Goal: Download file/media

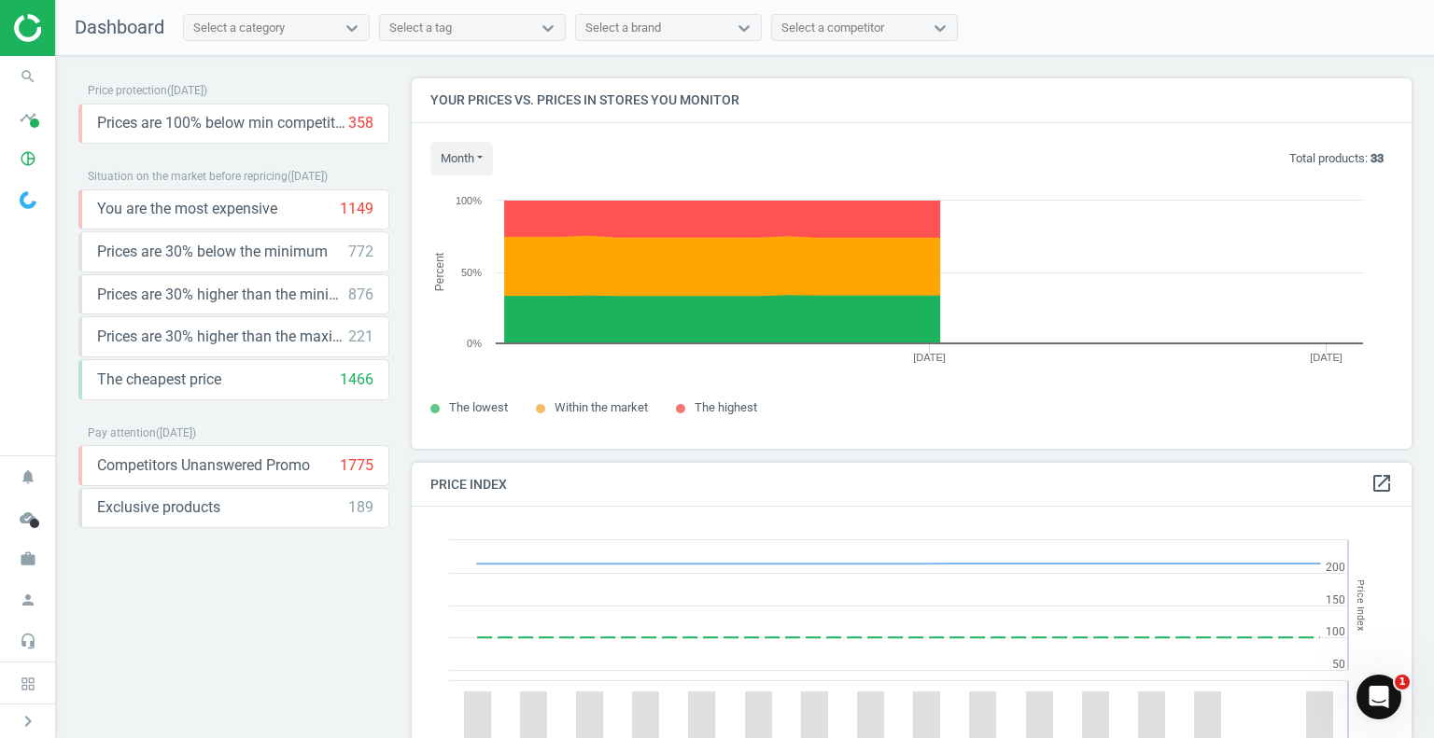
scroll to position [458, 1014]
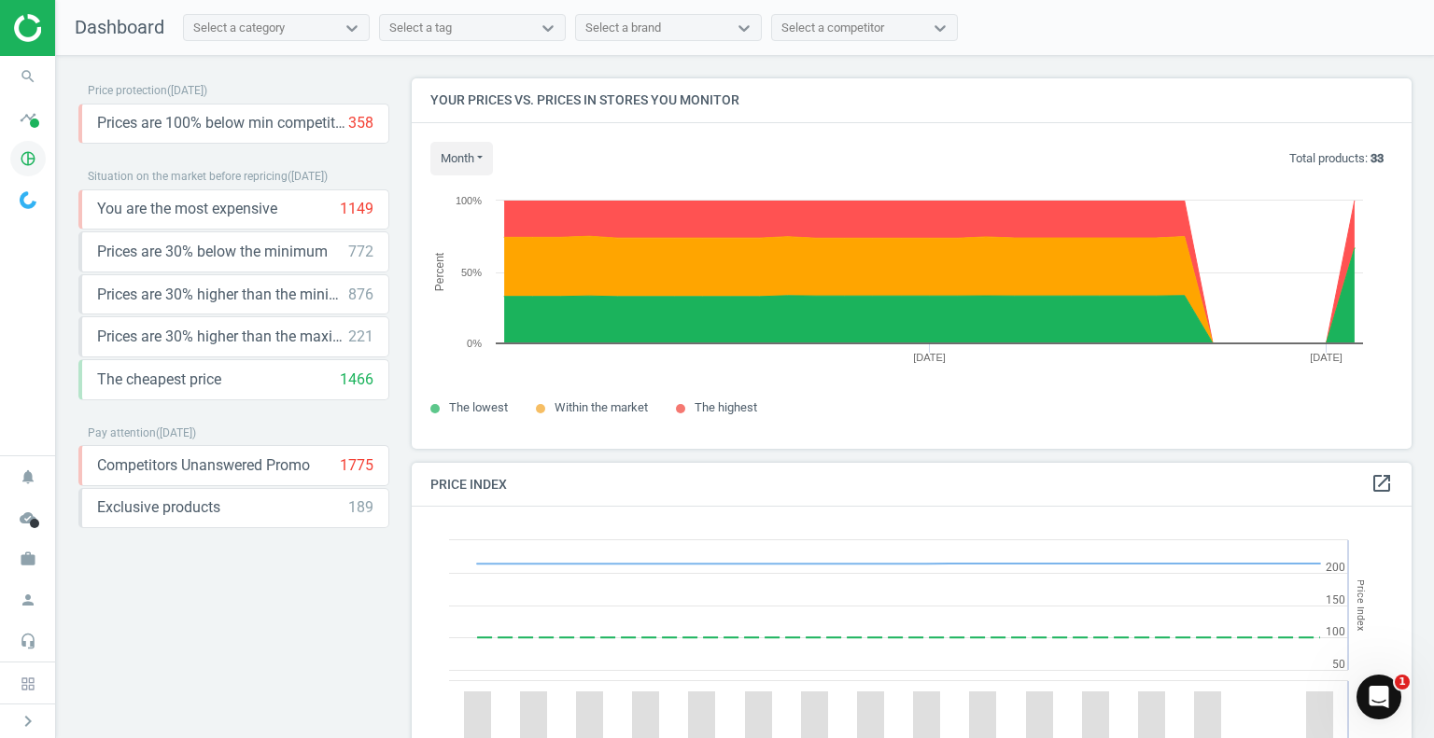
click at [27, 156] on icon "pie_chart_outlined" at bounding box center [27, 158] width 35 height 35
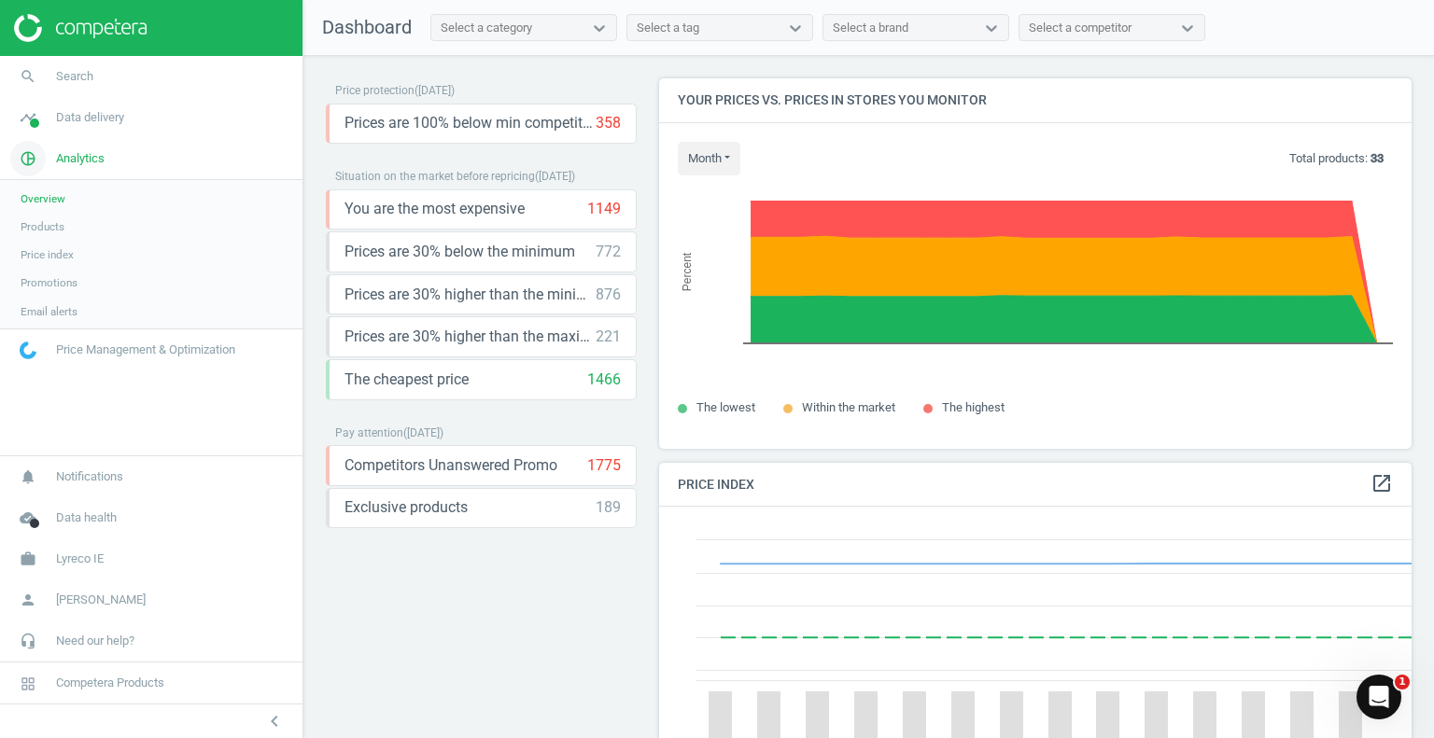
scroll to position [8, 9]
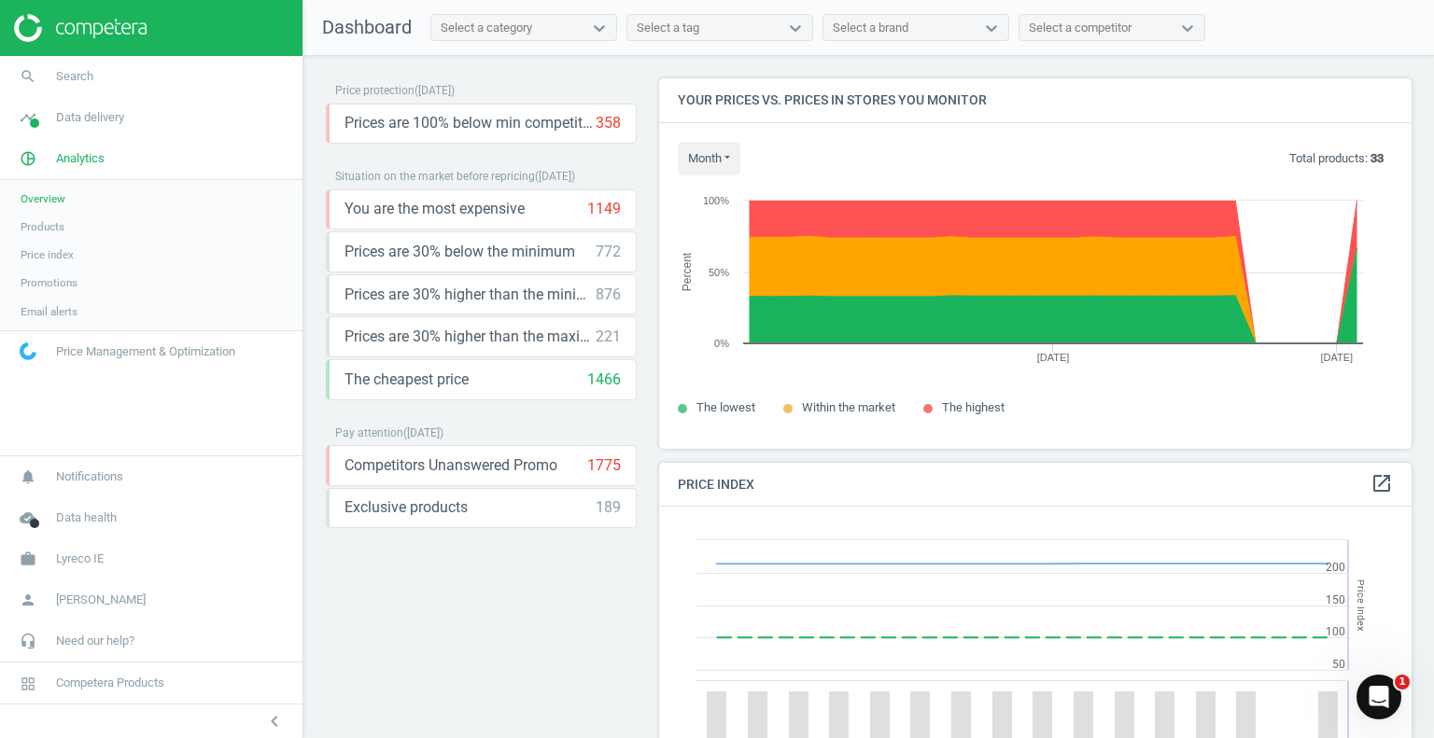
click at [58, 230] on span "Products" at bounding box center [43, 226] width 44 height 15
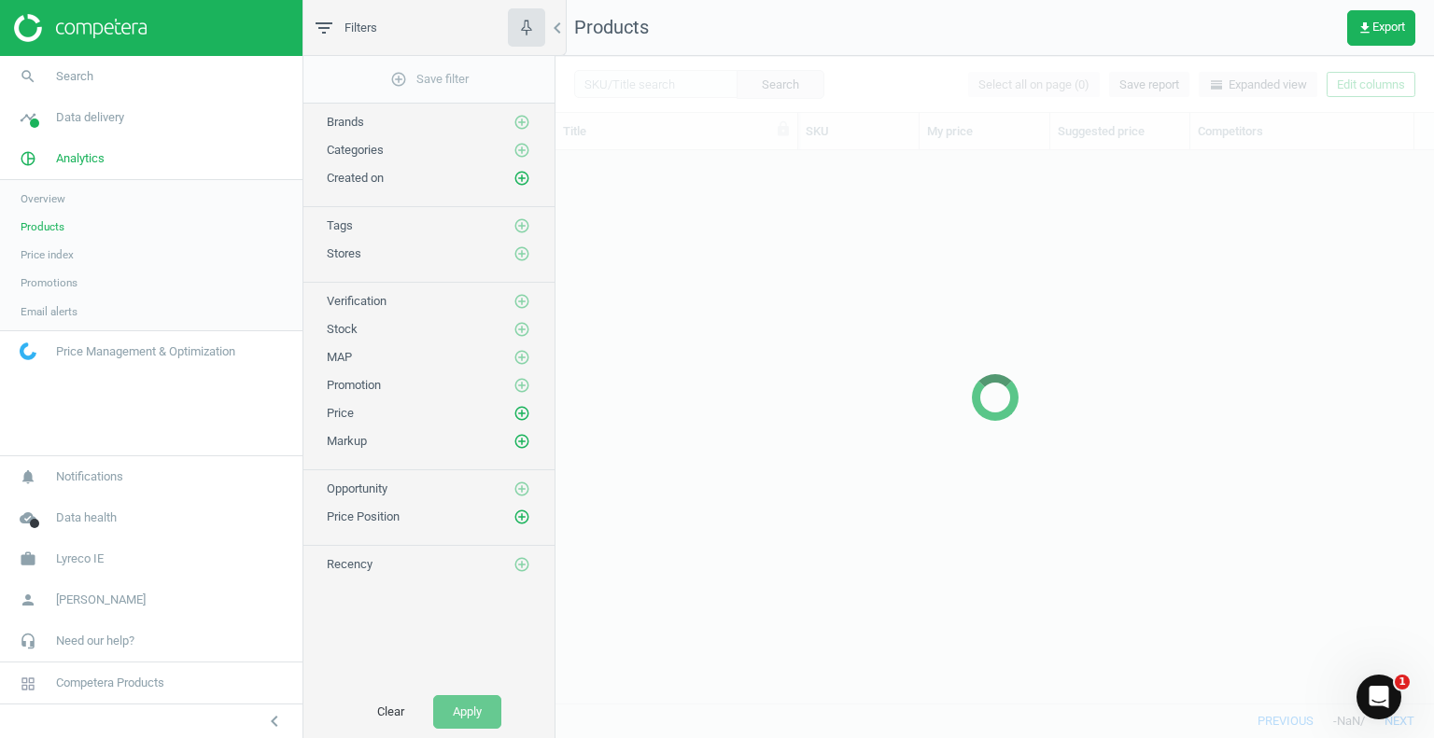
scroll to position [525, 864]
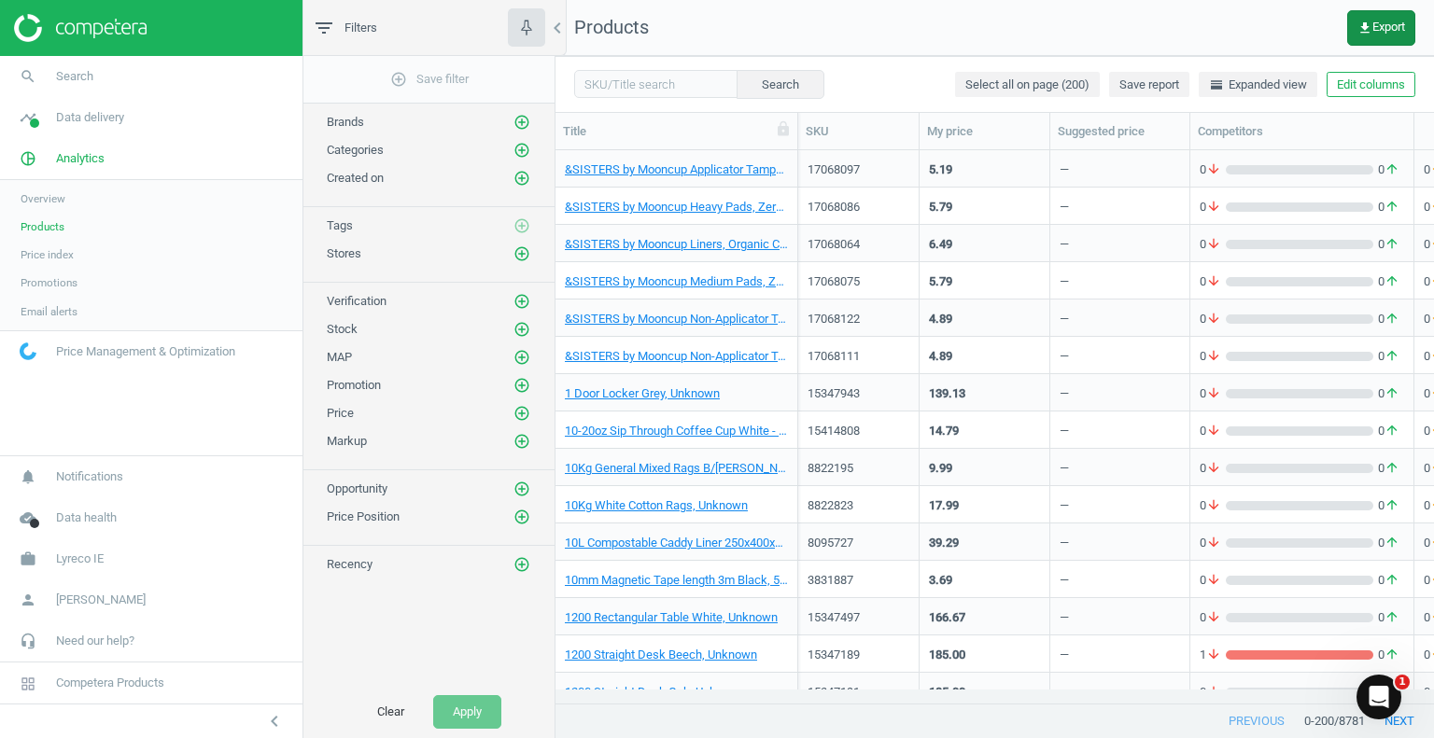
click at [1387, 27] on span "get_app Export" at bounding box center [1381, 28] width 48 height 15
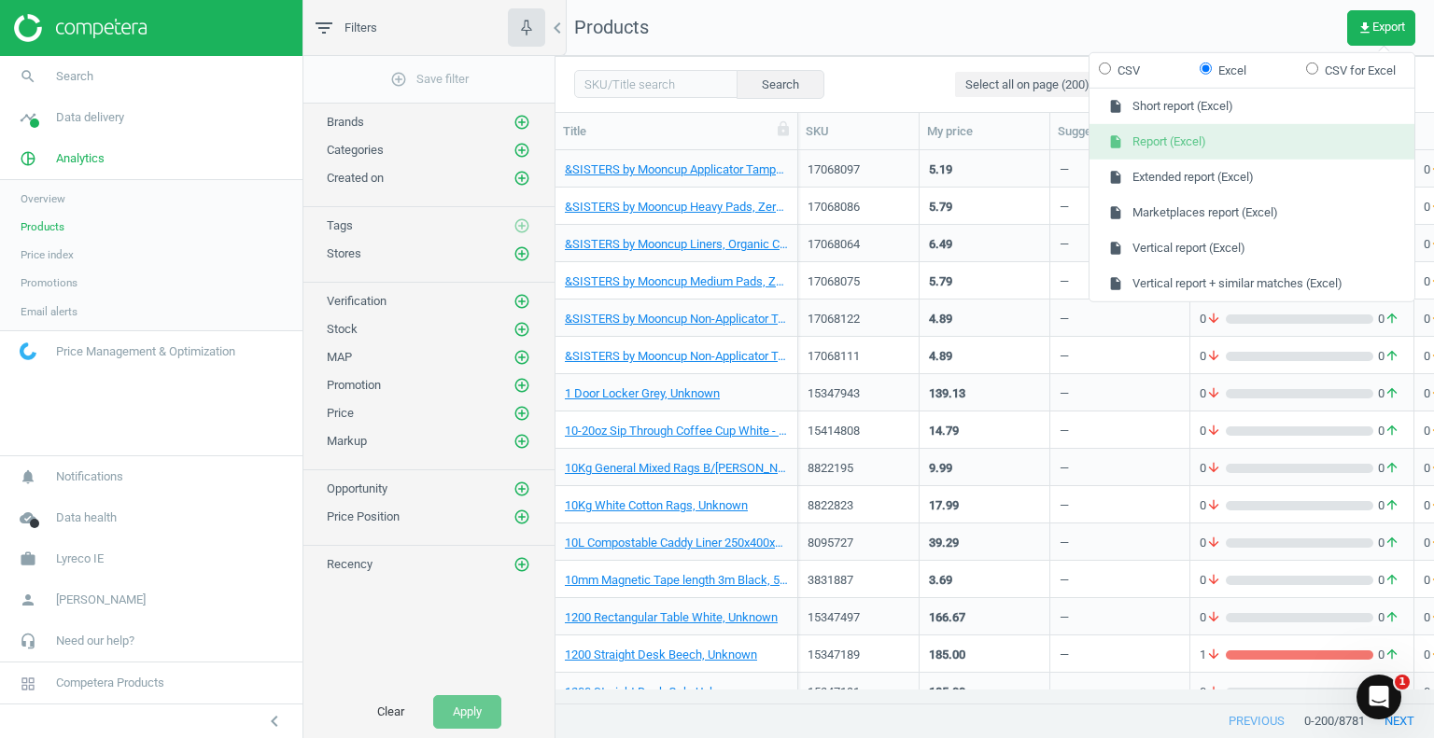
click at [1216, 144] on button "insert_drive_file Report (Excel)" at bounding box center [1251, 141] width 325 height 35
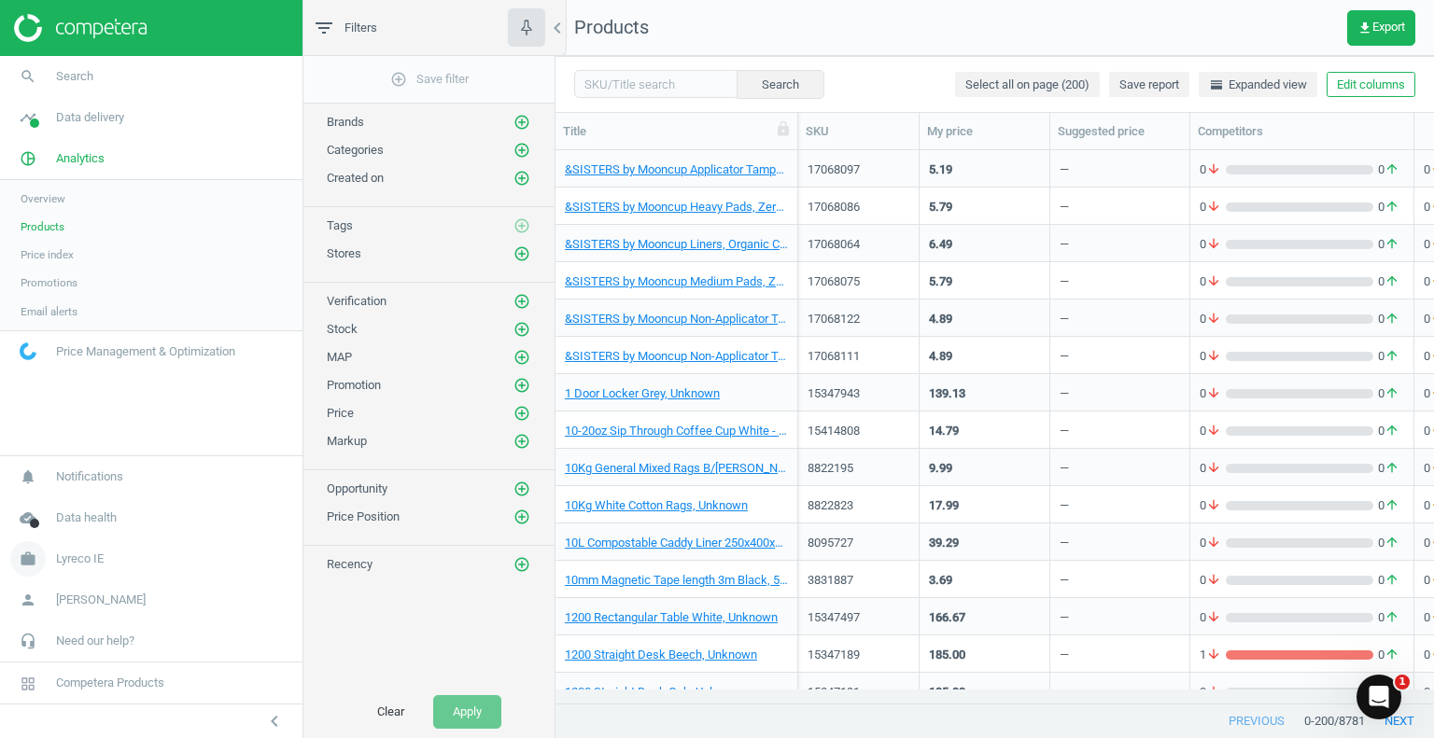
click at [86, 562] on span "Lyreco IE" at bounding box center [80, 559] width 48 height 17
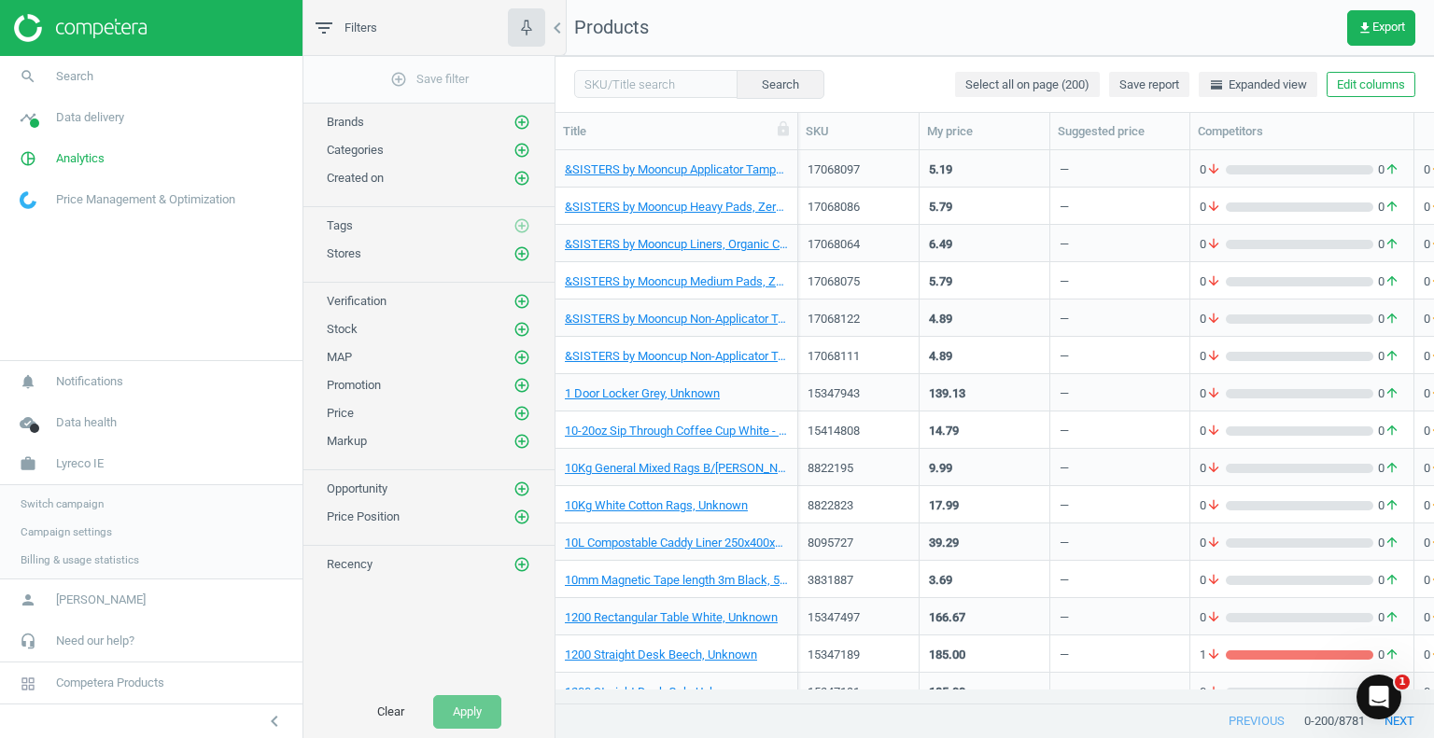
click at [75, 508] on span "Switch campaign" at bounding box center [62, 504] width 83 height 15
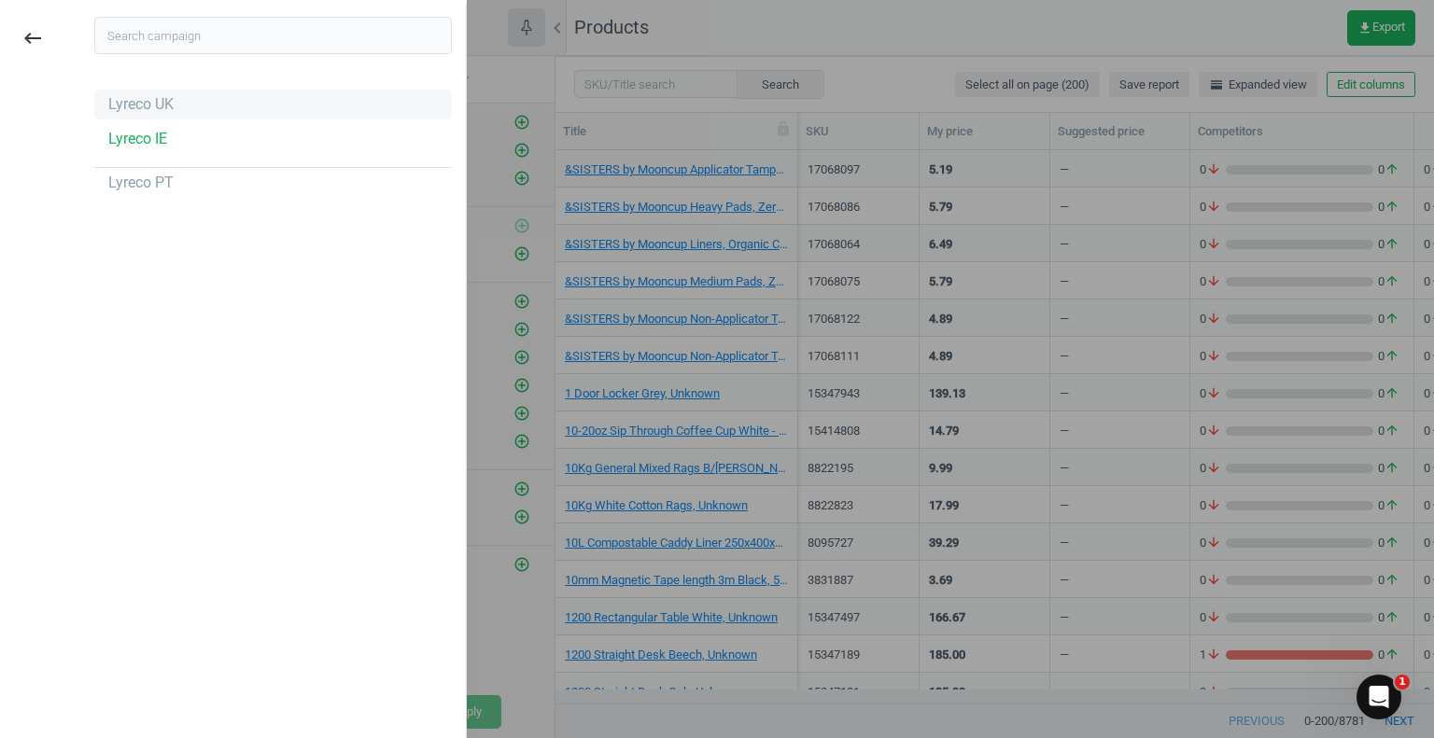
click at [151, 108] on div "Lyreco UK" at bounding box center [140, 104] width 65 height 21
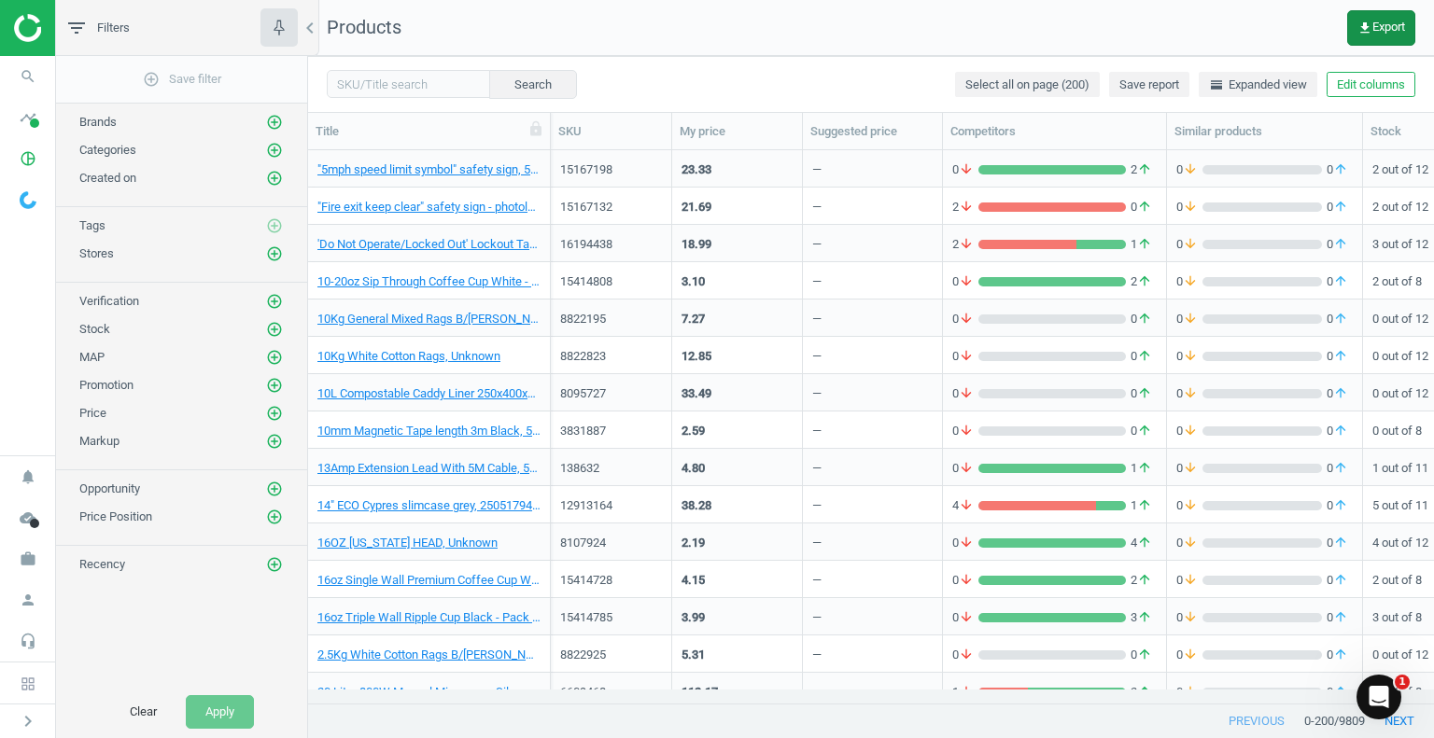
click at [1386, 28] on span "get_app Export" at bounding box center [1381, 28] width 48 height 15
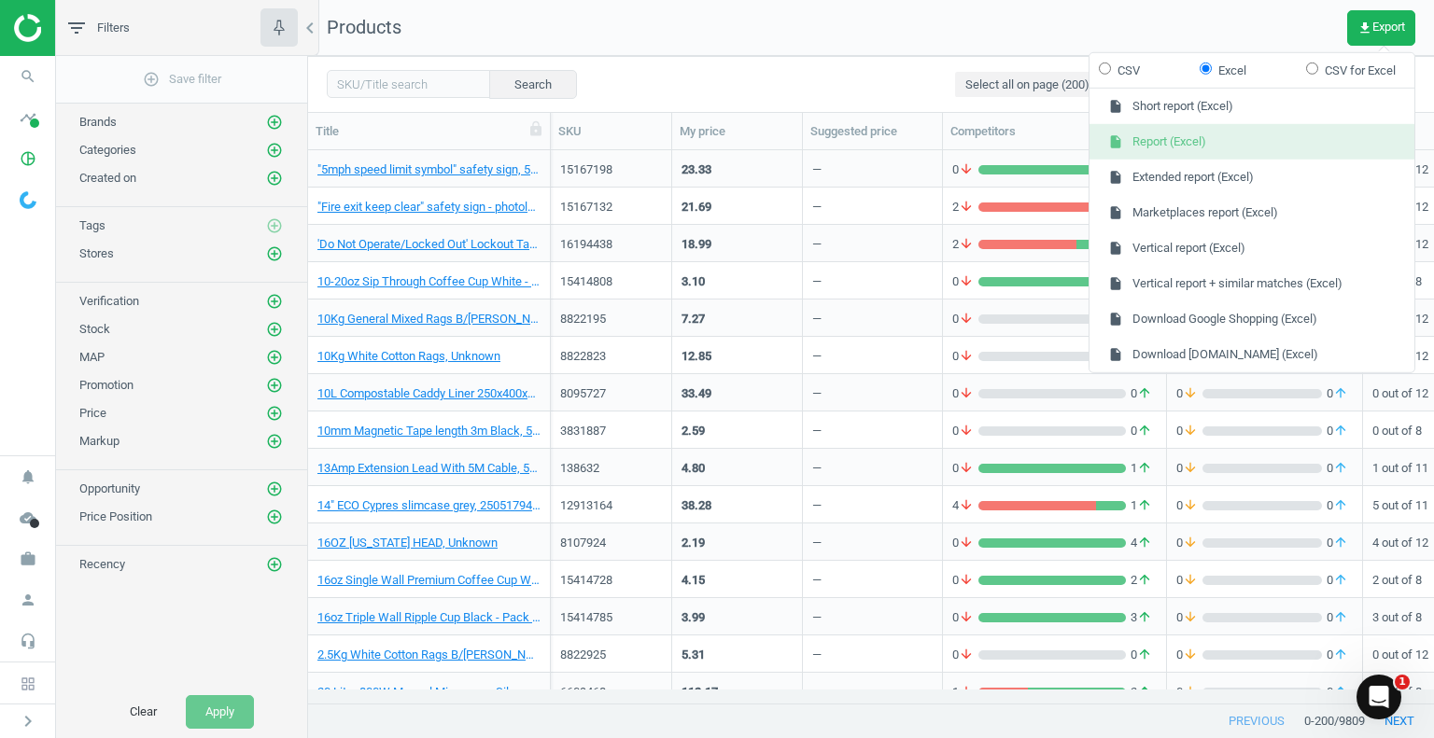
click at [1169, 145] on button "insert_drive_file Report (Excel)" at bounding box center [1251, 141] width 325 height 35
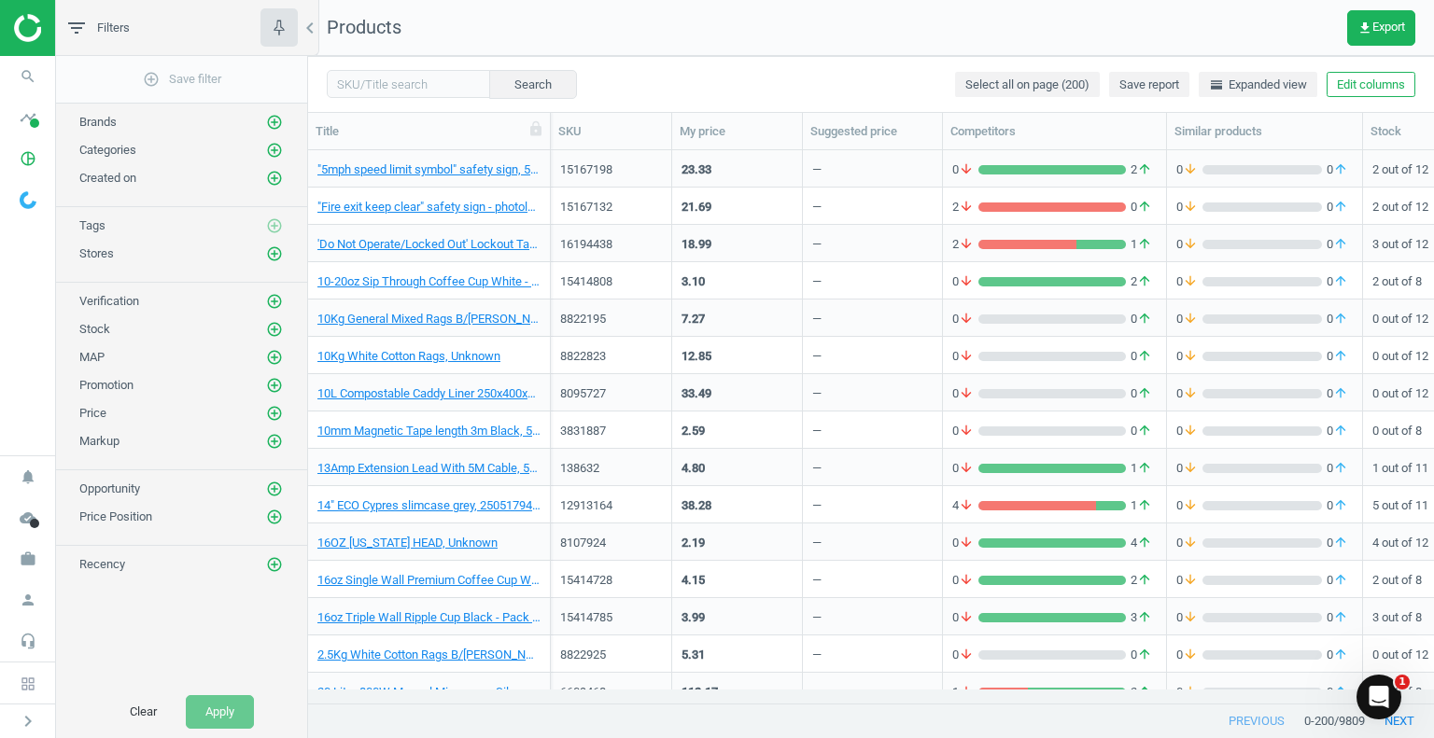
click at [1001, 21] on nav "Products get_app Export" at bounding box center [871, 28] width 1126 height 56
click at [1383, 28] on span "get_app Export" at bounding box center [1381, 28] width 48 height 15
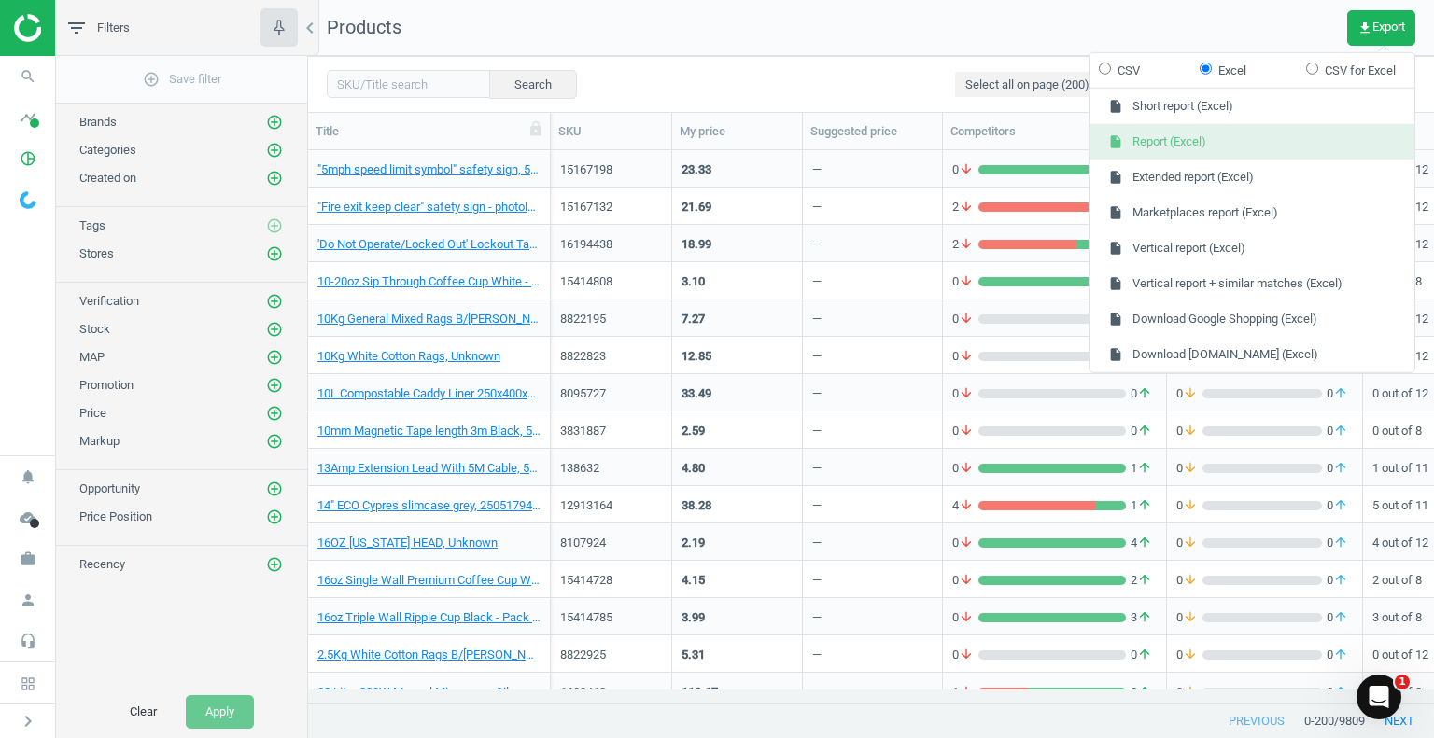
click at [1162, 147] on button "insert_drive_file Report (Excel)" at bounding box center [1251, 141] width 325 height 35
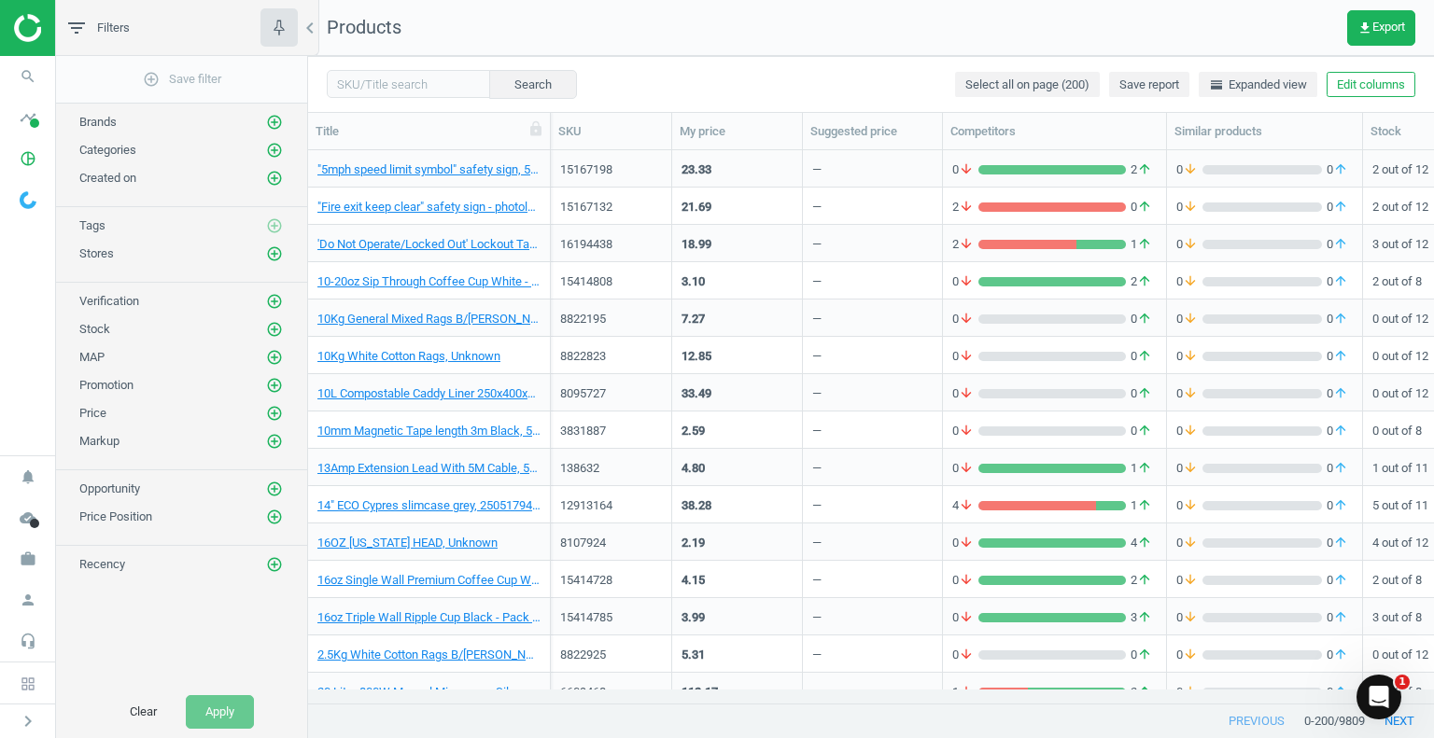
drag, startPoint x: 1232, startPoint y: 36, endPoint x: 1272, endPoint y: 14, distance: 46.0
click at [1233, 36] on nav "Products get_app Export" at bounding box center [871, 28] width 1126 height 56
click at [1267, 35] on nav "Products get_app Export" at bounding box center [871, 28] width 1126 height 56
click at [798, 51] on nav "Products get_app Export" at bounding box center [871, 28] width 1126 height 56
click at [1008, 36] on nav "Products get_app Export" at bounding box center [871, 28] width 1126 height 56
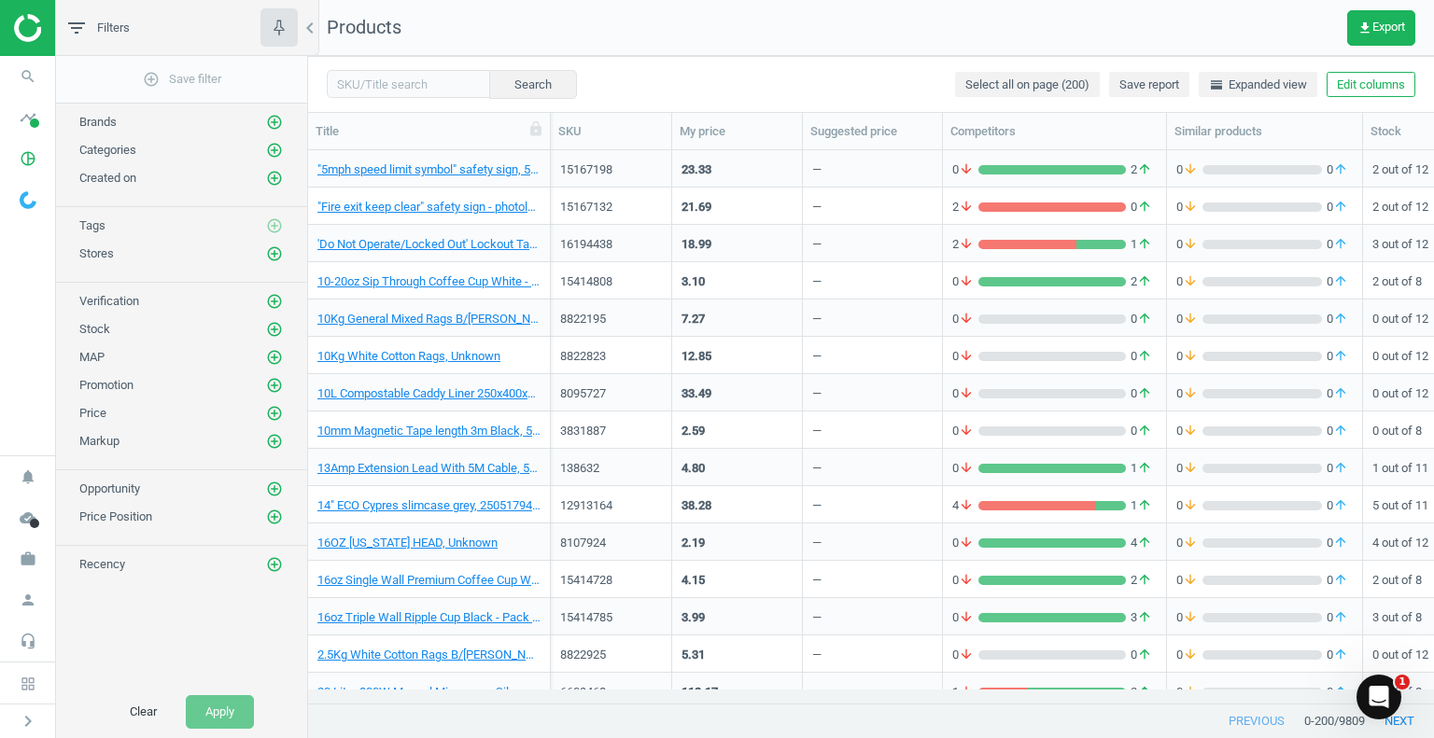
click at [1239, 49] on nav "Products get_app Export" at bounding box center [871, 28] width 1126 height 56
click at [1377, 33] on span "get_app Export" at bounding box center [1381, 28] width 48 height 15
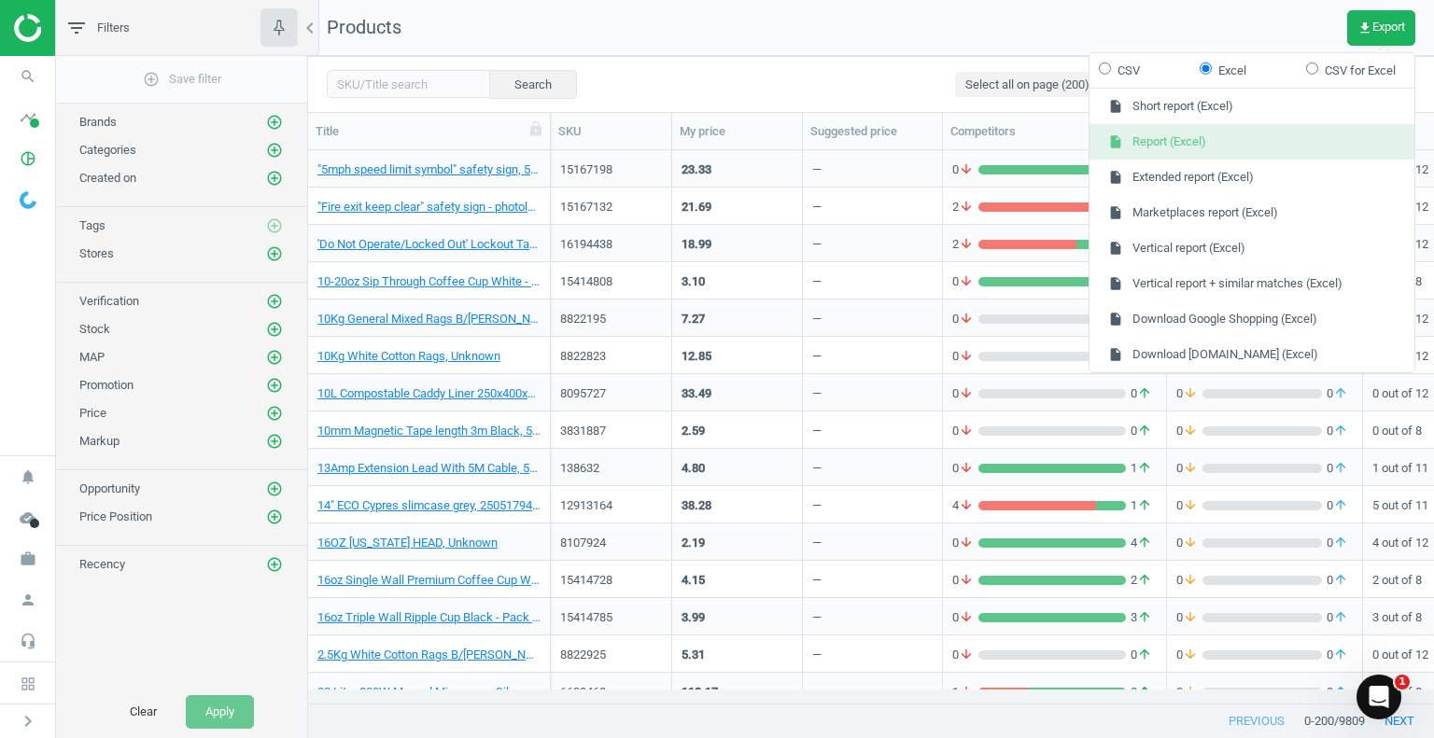
click at [1135, 139] on button "insert_drive_file Report (Excel)" at bounding box center [1251, 141] width 325 height 35
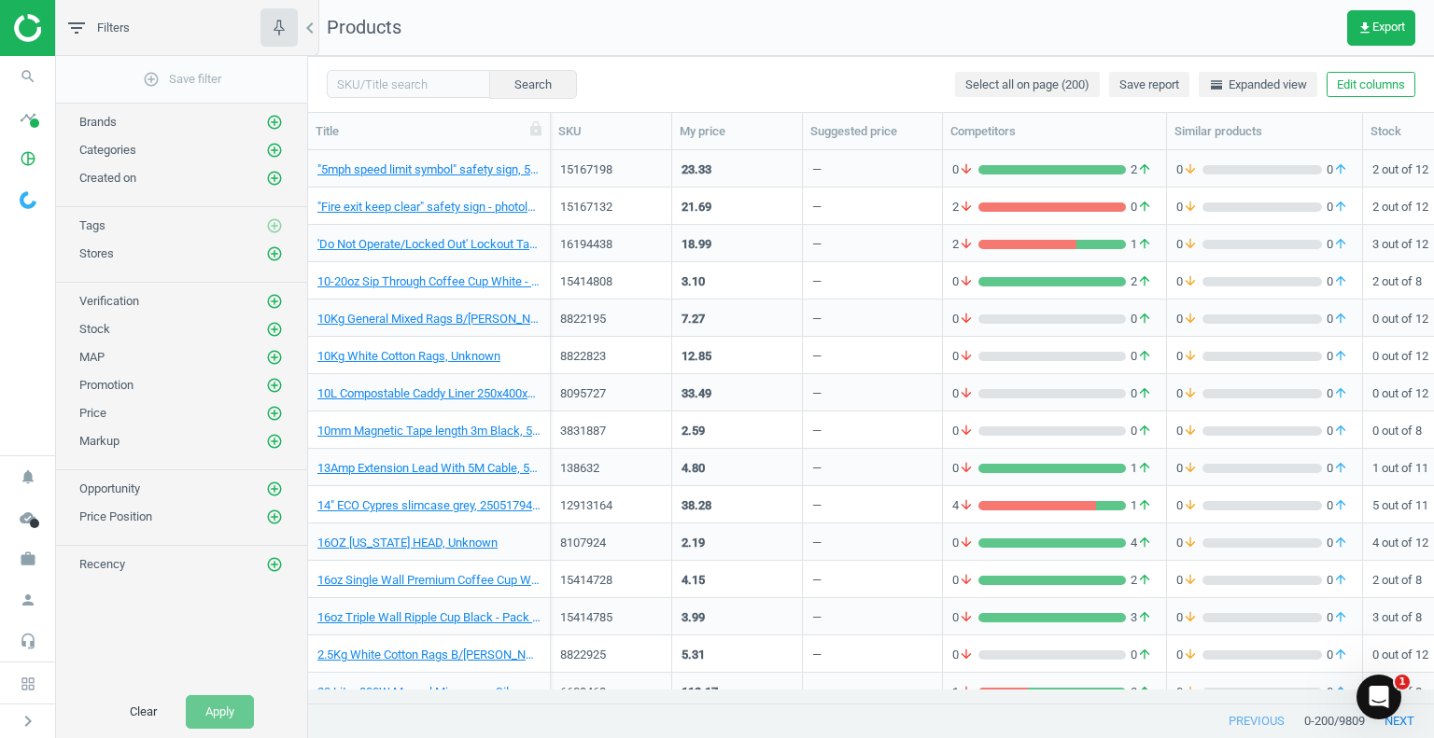
click at [834, 72] on div "Search Select all on page (200) Save report horizontal_split Expanded view Edit…" at bounding box center [871, 84] width 1126 height 56
click at [1380, 33] on span "get_app Export" at bounding box center [1381, 28] width 48 height 15
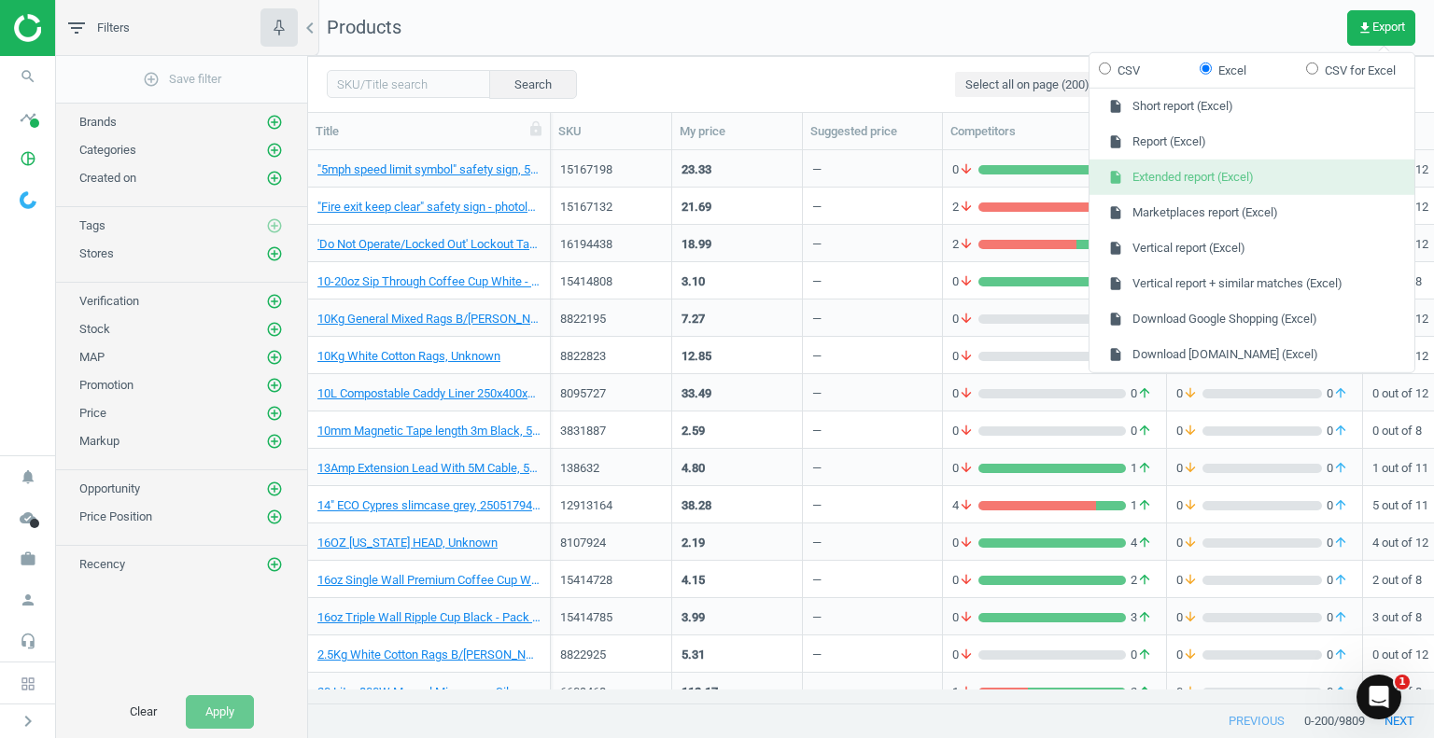
click at [1190, 174] on button "insert_drive_file Extended report (Excel)" at bounding box center [1251, 177] width 325 height 35
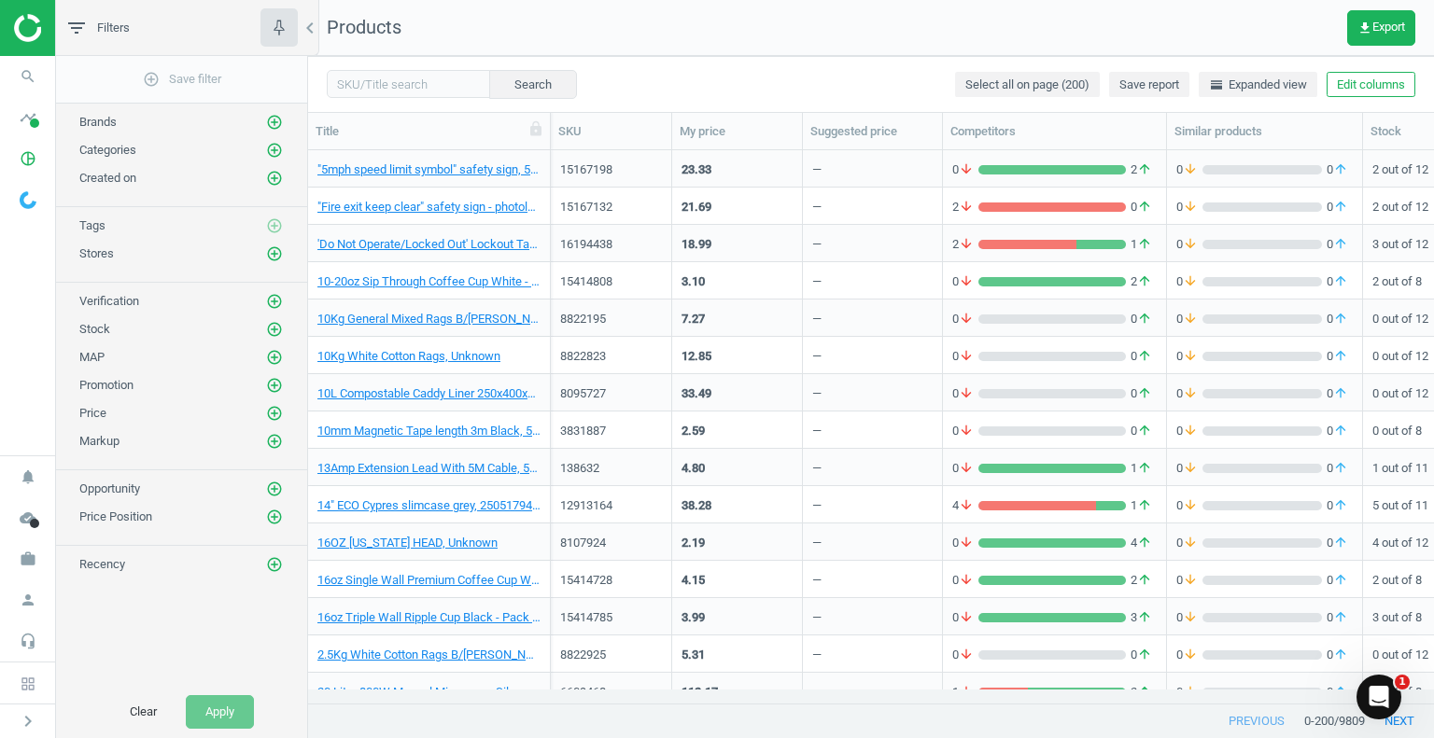
click at [888, 52] on nav "Products get_app Export" at bounding box center [871, 28] width 1126 height 56
click at [33, 156] on icon "pie_chart_outlined" at bounding box center [27, 158] width 35 height 35
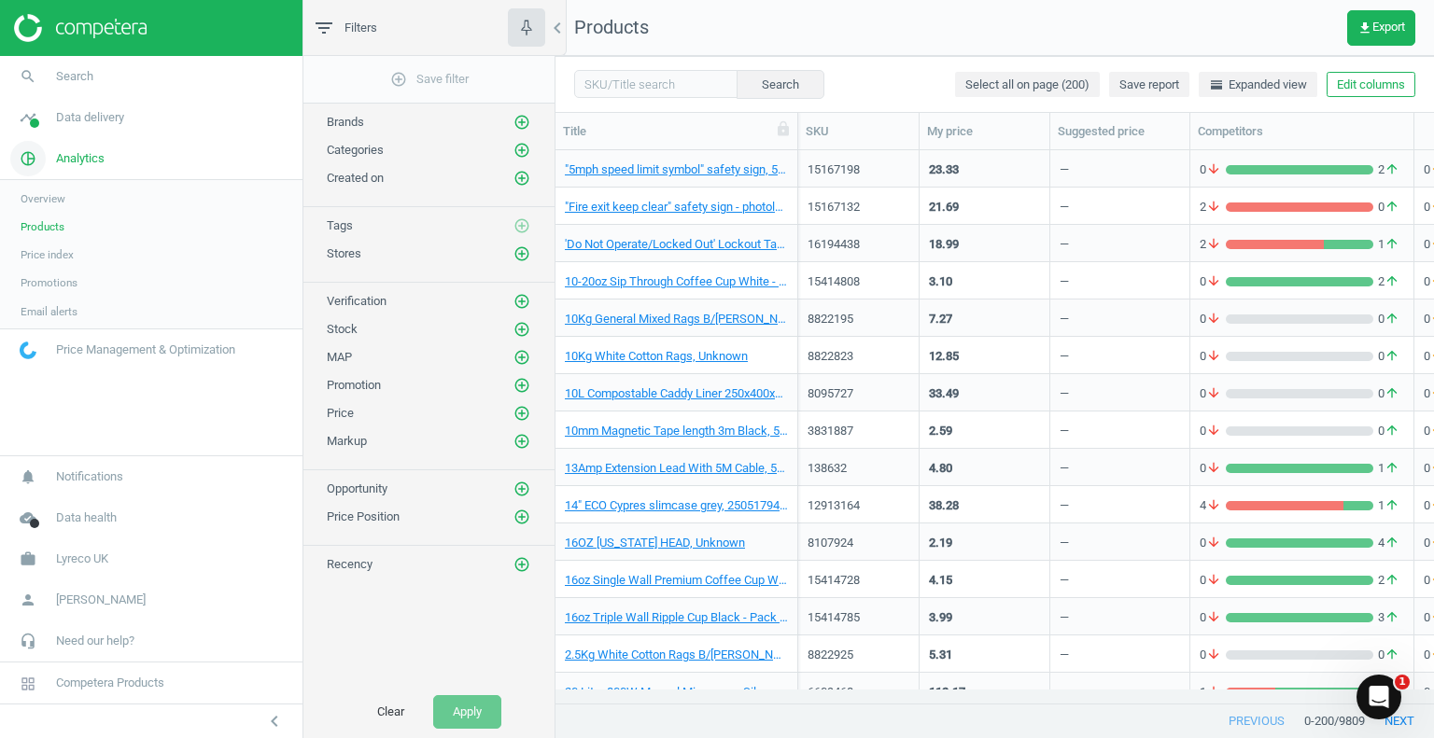
scroll to position [15, 15]
click at [1377, 31] on span "get_app Export" at bounding box center [1381, 28] width 48 height 15
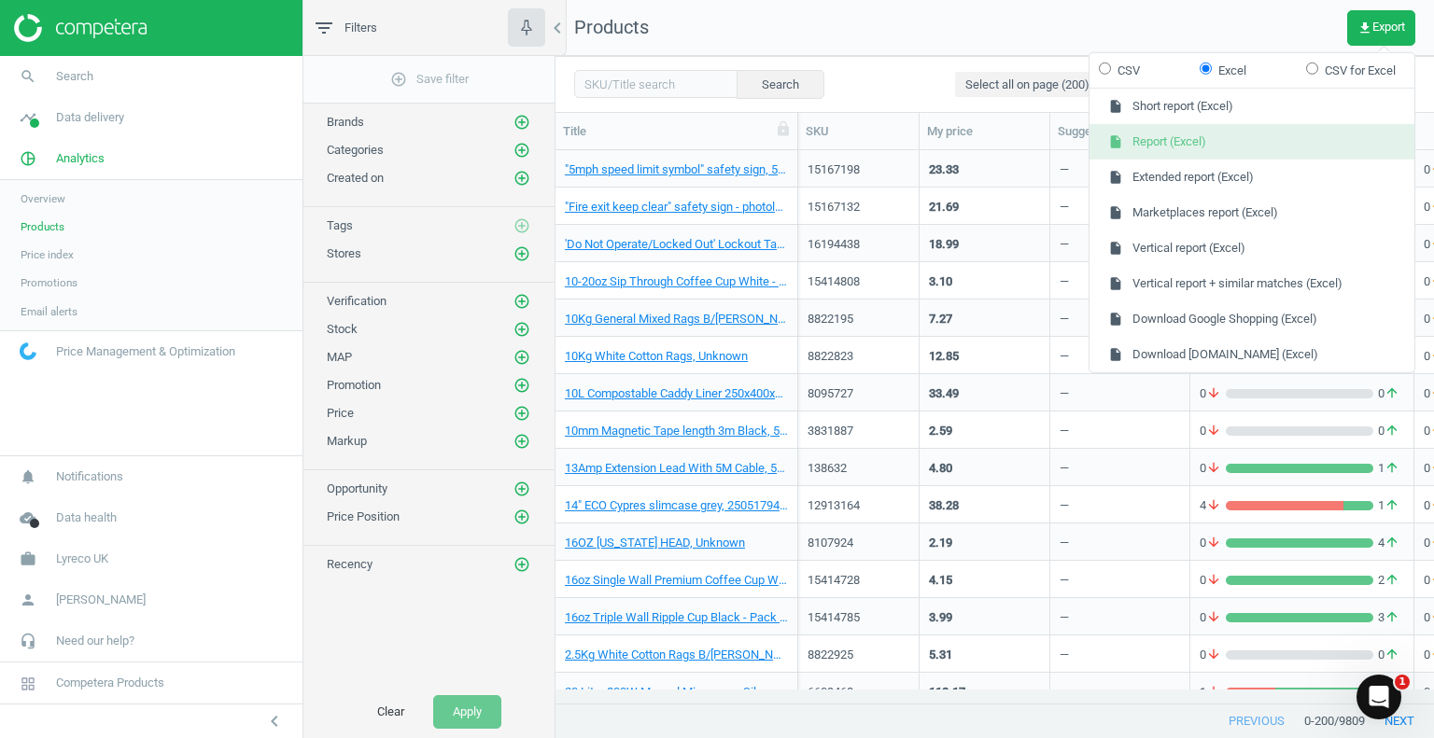
click at [1139, 142] on button "insert_drive_file Report (Excel)" at bounding box center [1251, 141] width 325 height 35
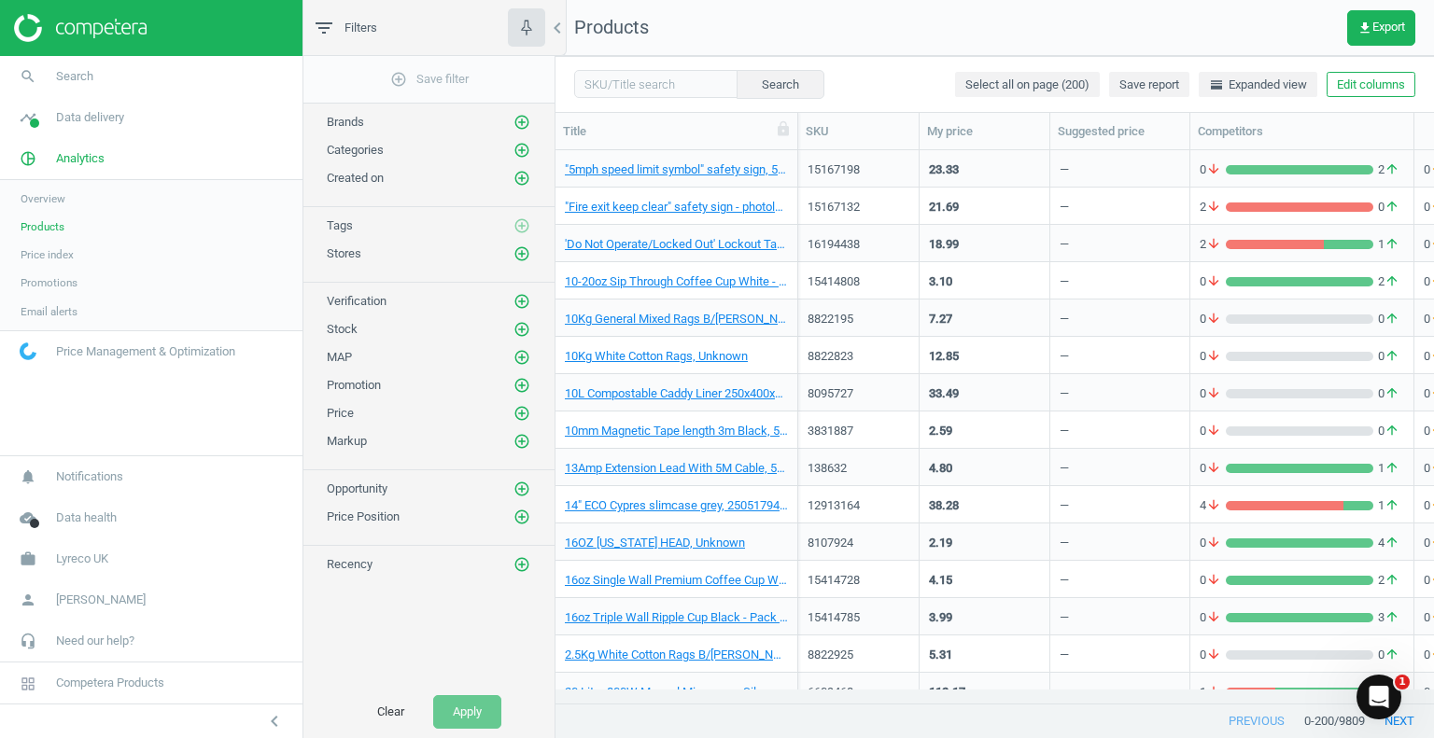
click at [967, 32] on nav "Products get_app Export" at bounding box center [994, 28] width 878 height 56
click at [1381, 25] on span "get_app Export" at bounding box center [1381, 28] width 48 height 15
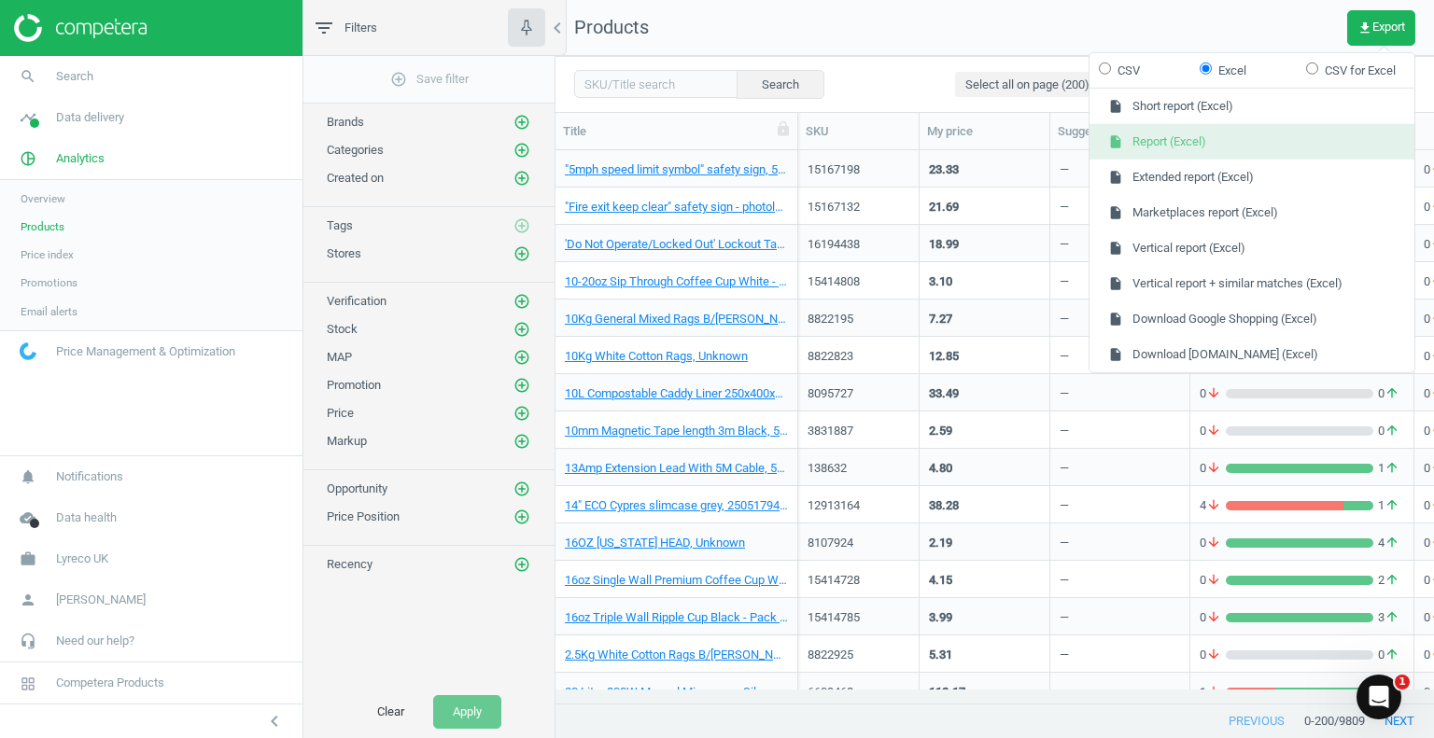
click at [1157, 145] on button "insert_drive_file Report (Excel)" at bounding box center [1251, 141] width 325 height 35
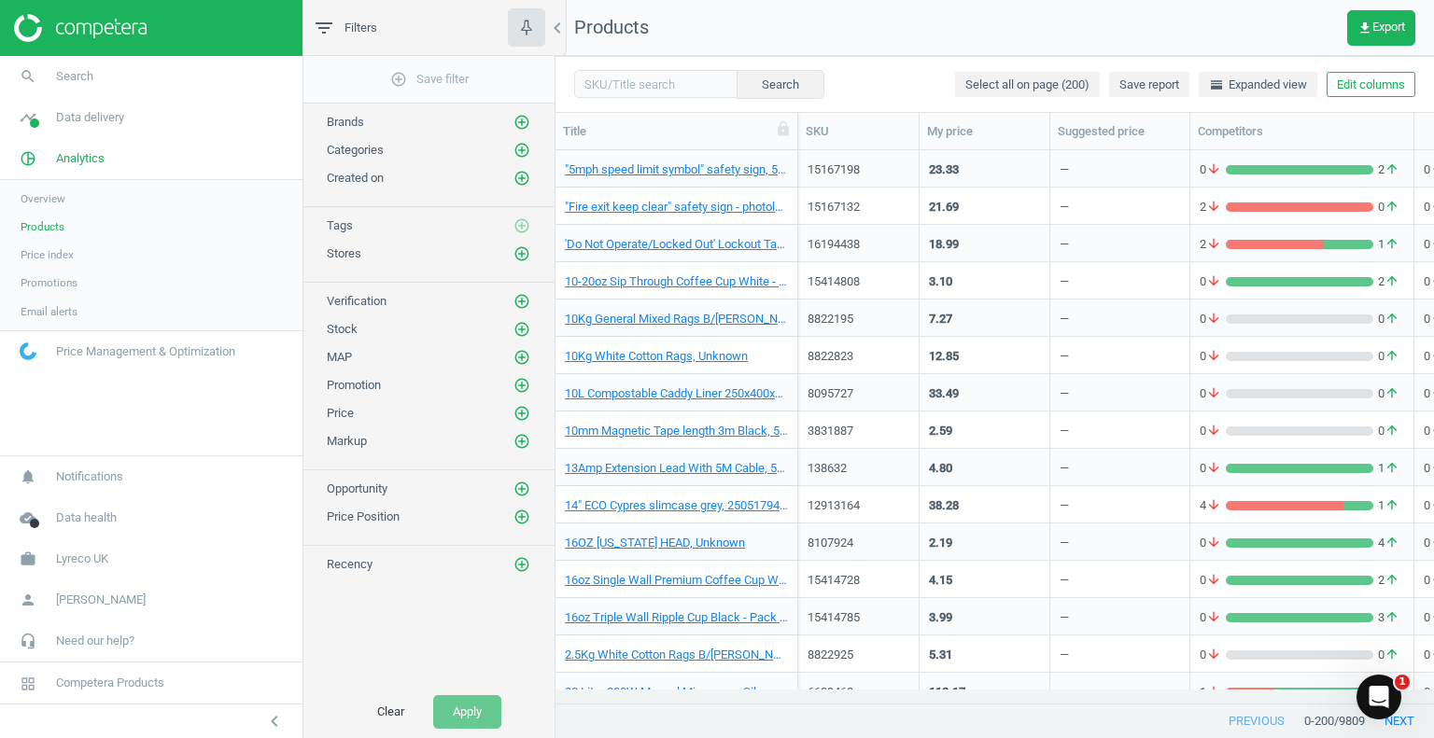
click at [926, 35] on nav "Products get_app Export" at bounding box center [994, 28] width 878 height 56
